Goal: Find specific page/section: Find specific page/section

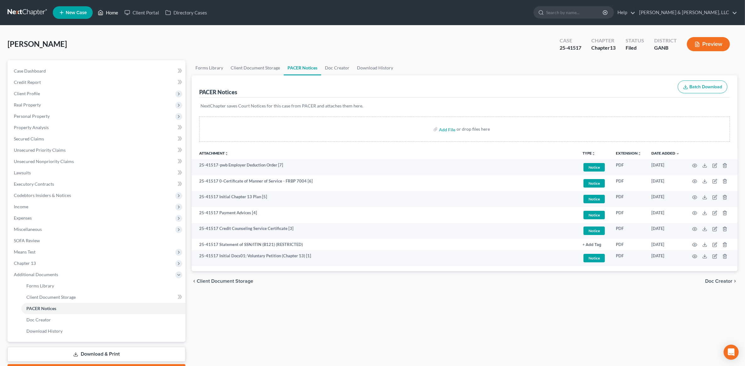
click at [113, 16] on link "Home" at bounding box center [108, 12] width 27 height 11
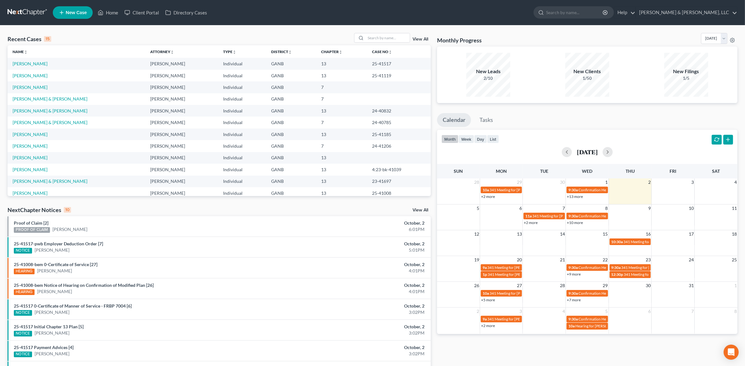
click at [420, 36] on div "View All" at bounding box center [392, 38] width 77 height 10
click at [423, 38] on link "View All" at bounding box center [421, 39] width 16 height 4
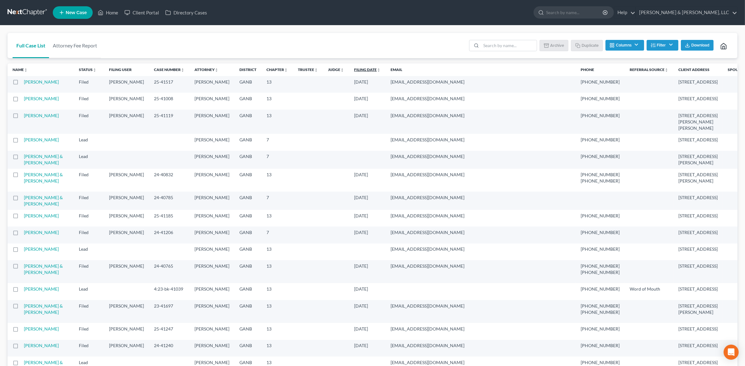
click at [378, 70] on icon "unfold_more" at bounding box center [379, 70] width 4 height 4
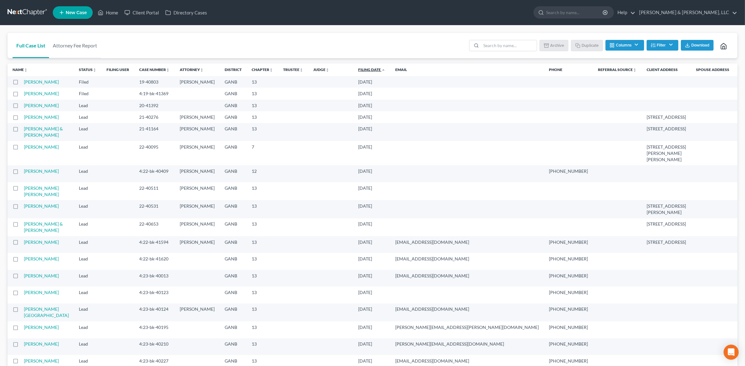
click at [374, 70] on link "Filing Date unfold_more expand_more expand_less" at bounding box center [371, 69] width 27 height 5
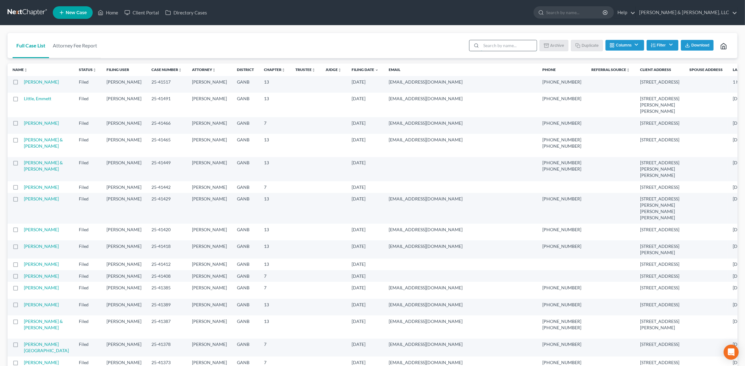
click at [497, 45] on input "search" at bounding box center [509, 45] width 56 height 11
type input "[PERSON_NAME]"
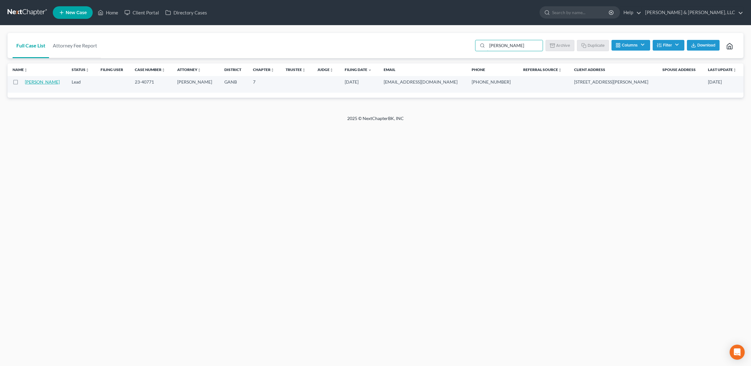
click at [37, 84] on link "[PERSON_NAME]" at bounding box center [42, 81] width 35 height 5
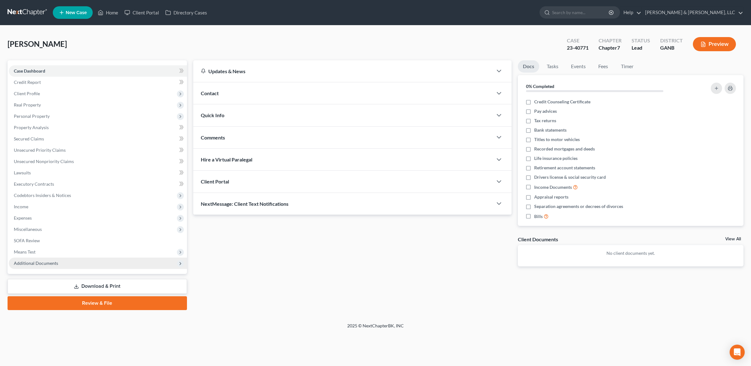
click at [50, 266] on span "Additional Documents" at bounding box center [98, 263] width 178 height 11
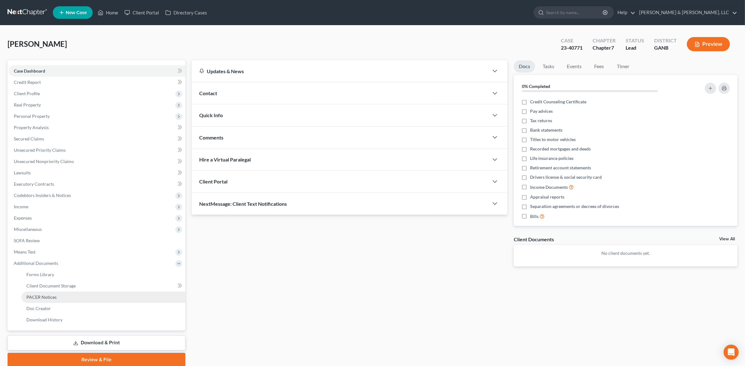
click at [51, 293] on link "PACER Notices" at bounding box center [103, 297] width 164 height 11
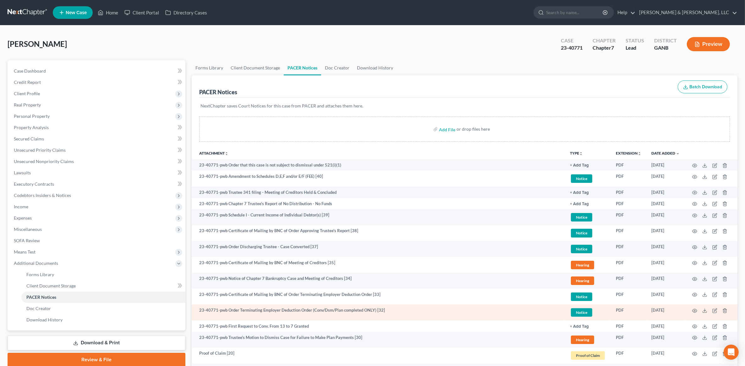
scroll to position [39, 0]
